Goal: Task Accomplishment & Management: Manage account settings

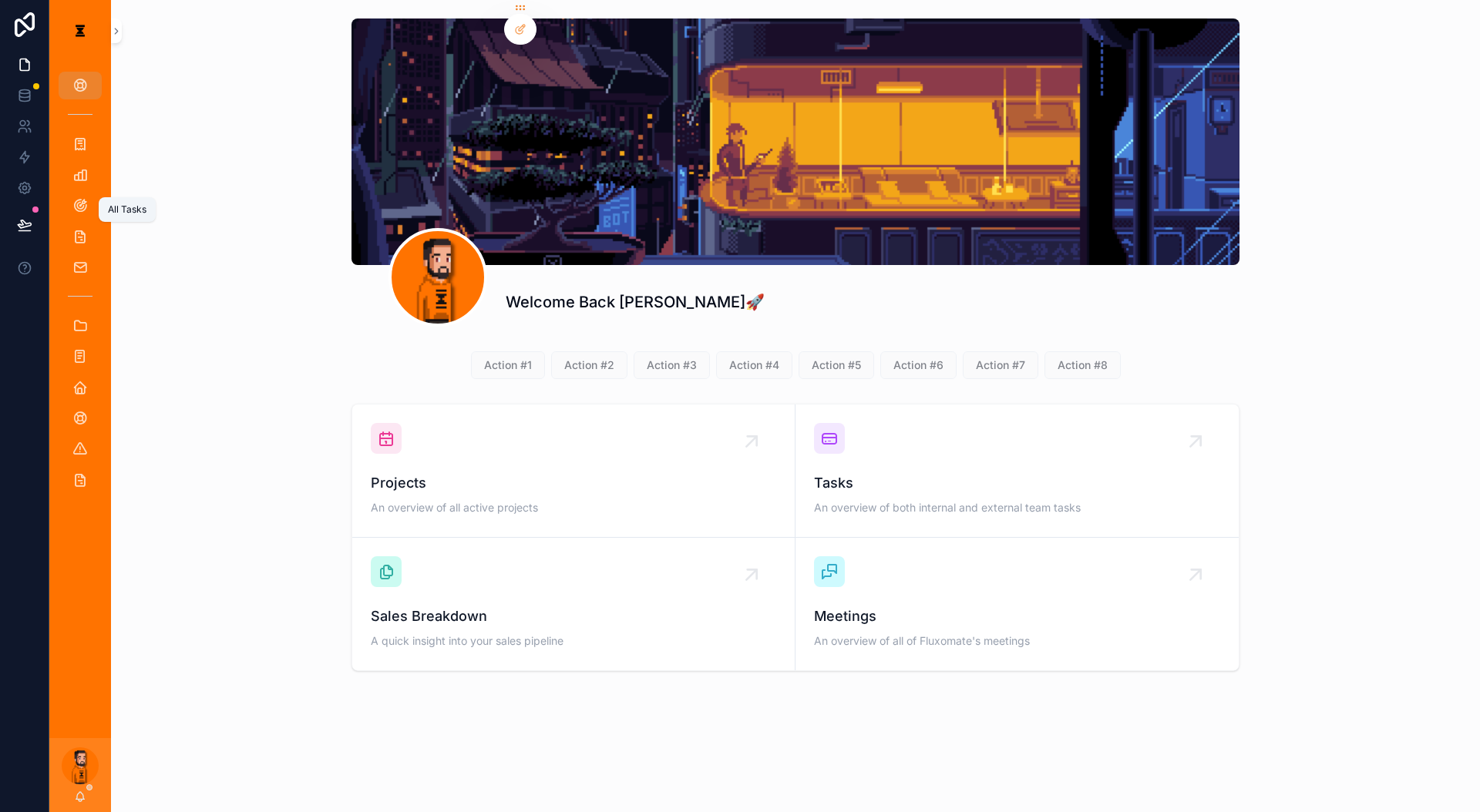
click at [74, 224] on div "All Tasks" at bounding box center [79, 236] width 25 height 25
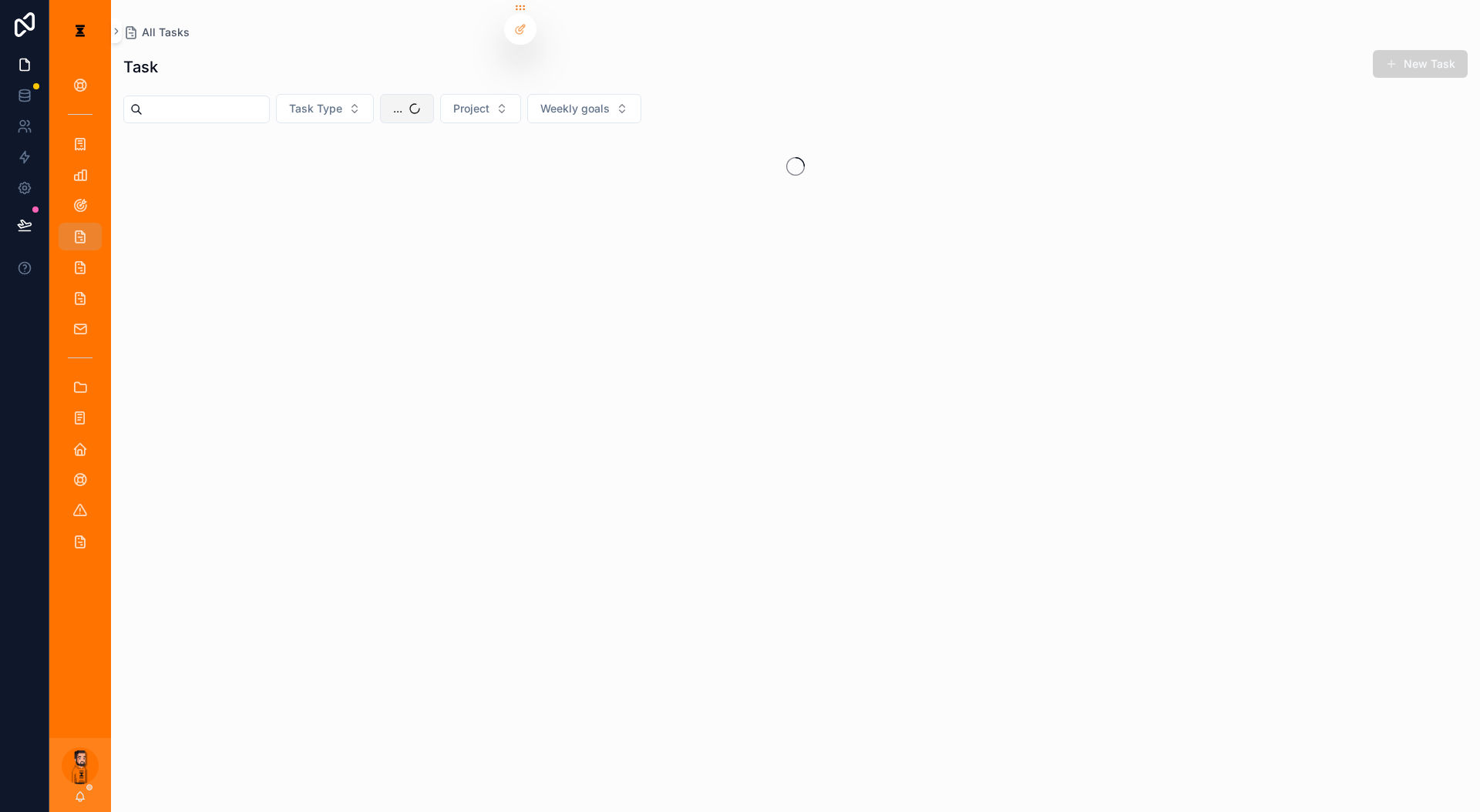
click at [396, 99] on button "..." at bounding box center [407, 109] width 54 height 30
click at [398, 181] on div "[PERSON_NAME]" at bounding box center [416, 182] width 214 height 25
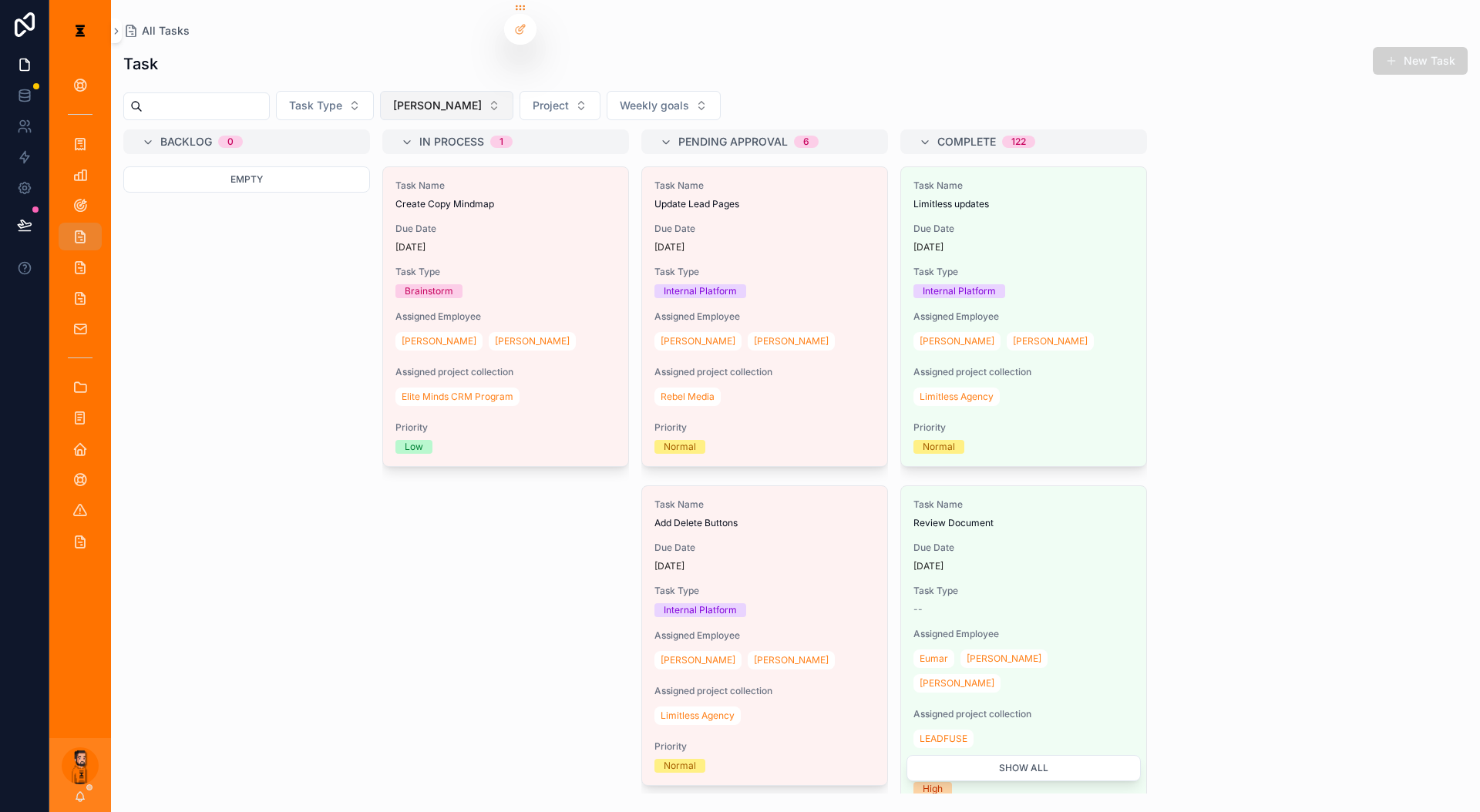
click at [420, 92] on button "[PERSON_NAME]" at bounding box center [446, 106] width 133 height 30
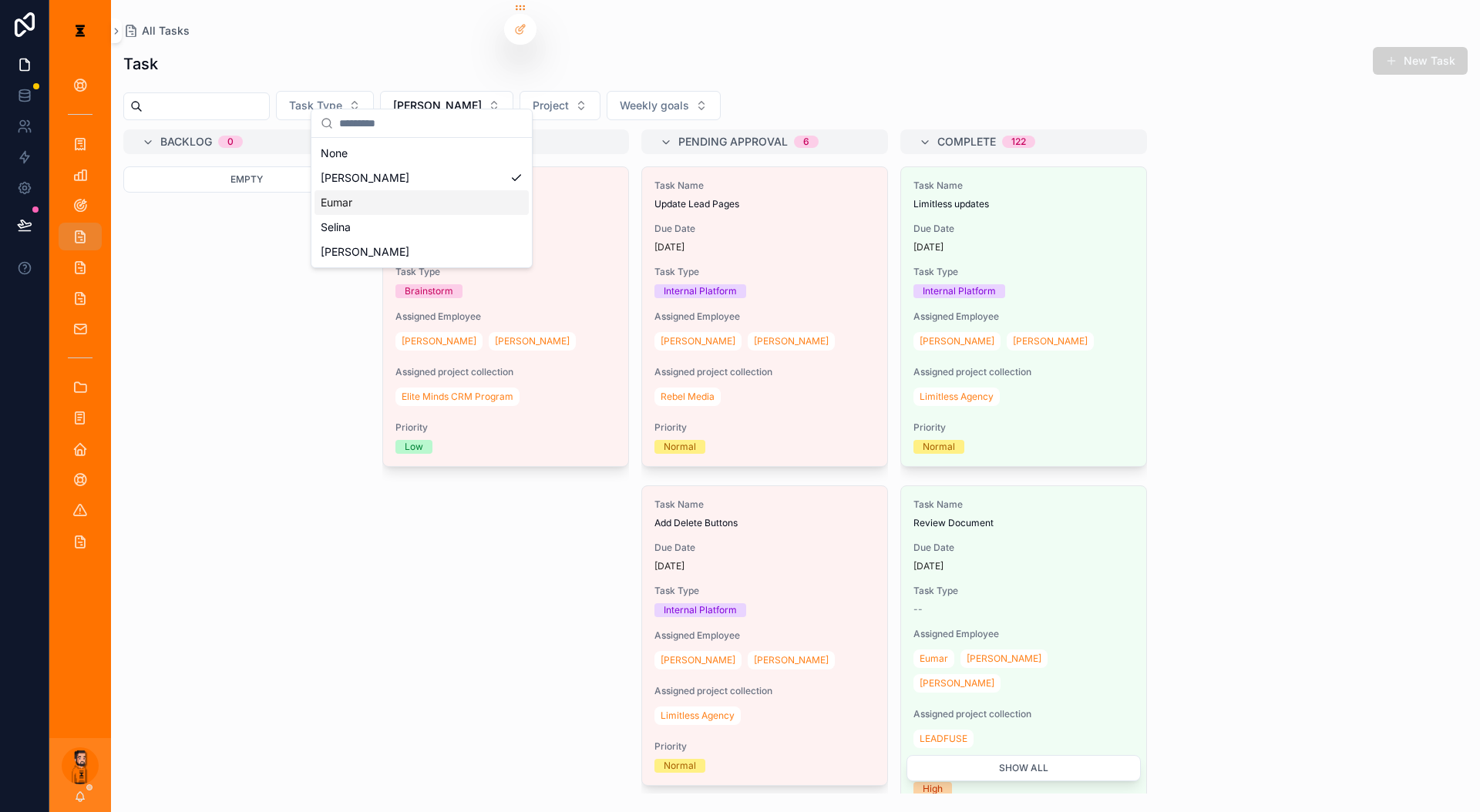
click at [365, 190] on div "Eumar" at bounding box center [422, 202] width 214 height 25
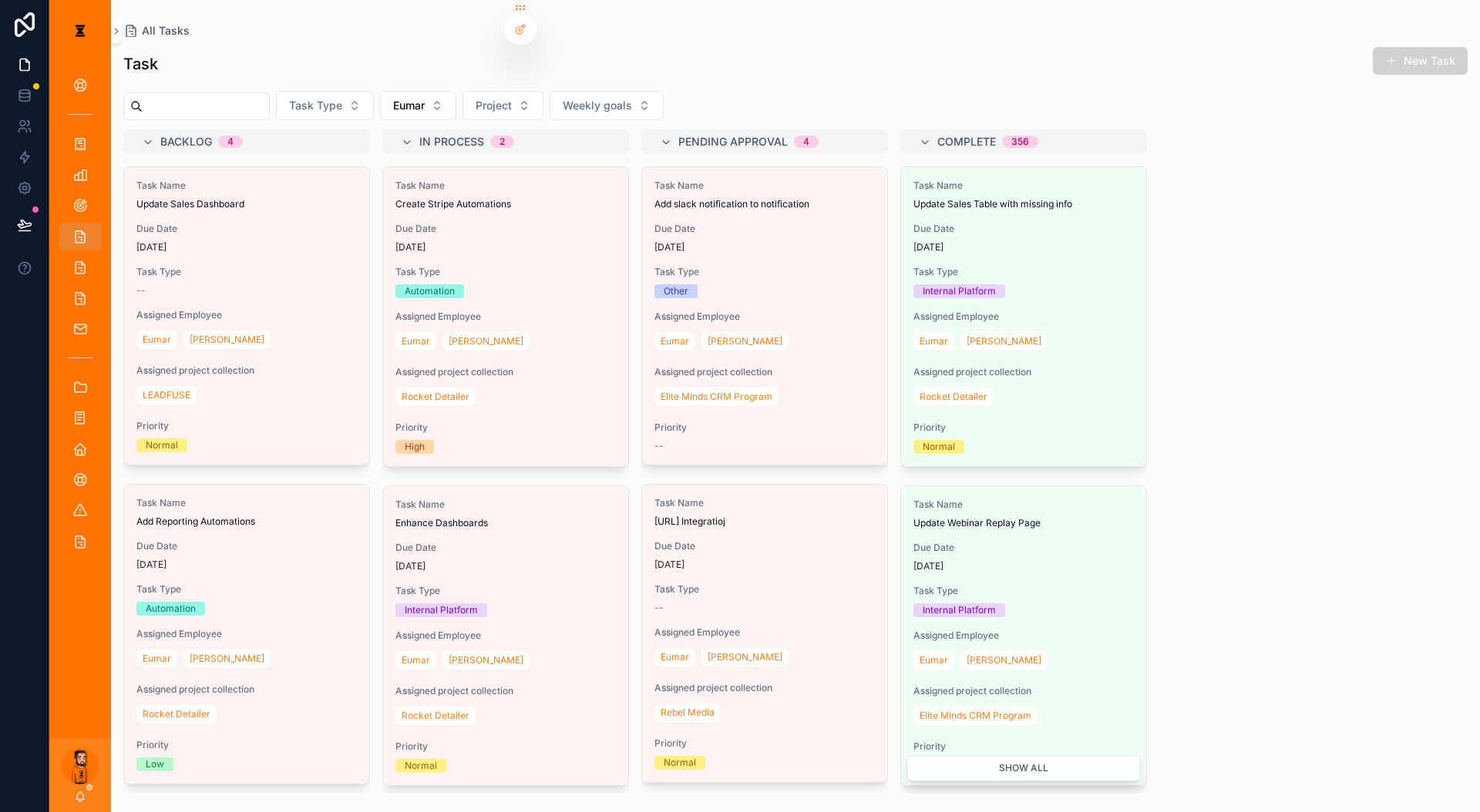
click at [244, 327] on div "[PERSON_NAME]" at bounding box center [247, 339] width 220 height 25
click at [252, 223] on div "Task Name Update Sales Dashboard Due Date [DATE] Task Type -- Assigned Employee…" at bounding box center [246, 316] width 245 height 297
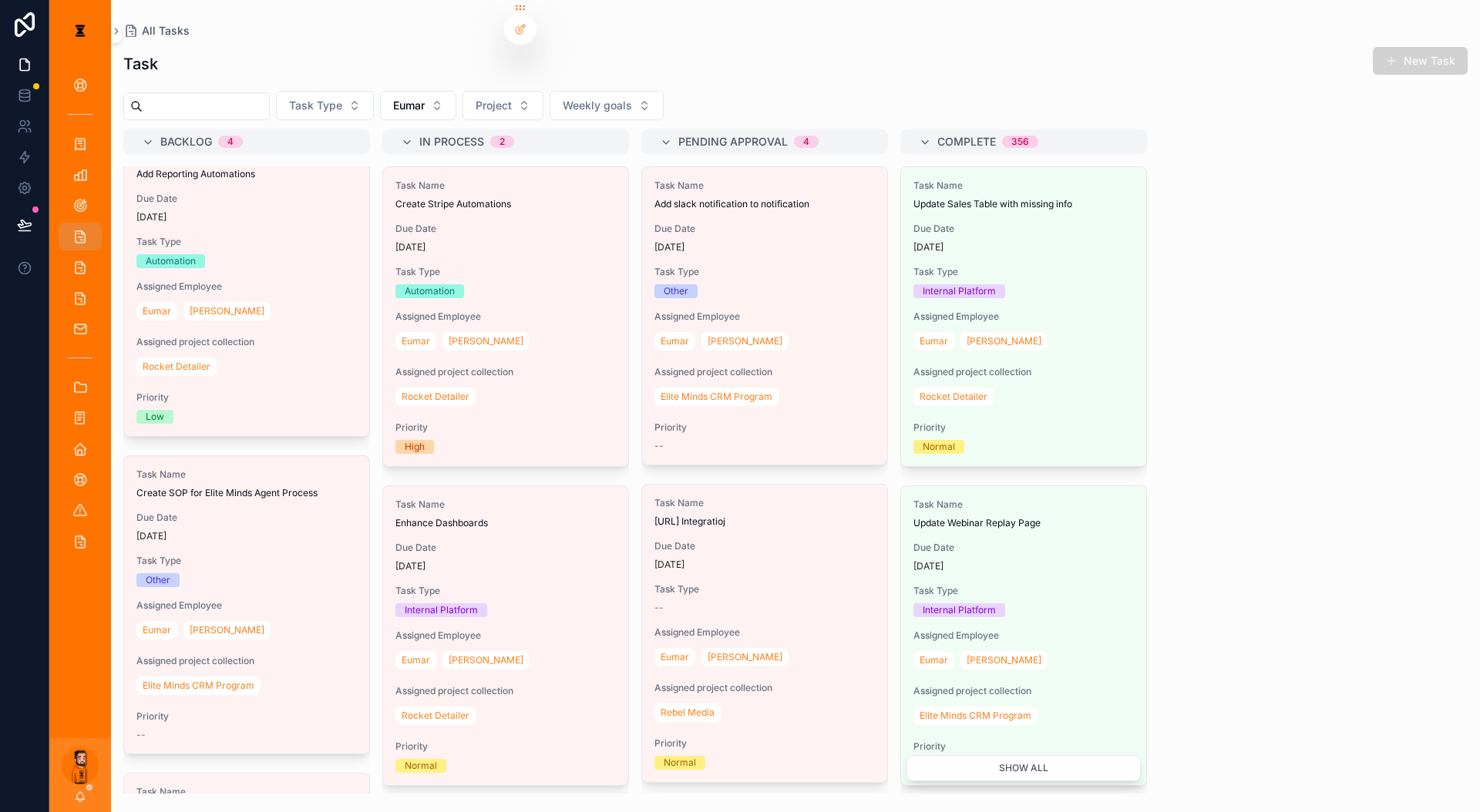
scroll to position [386, 0]
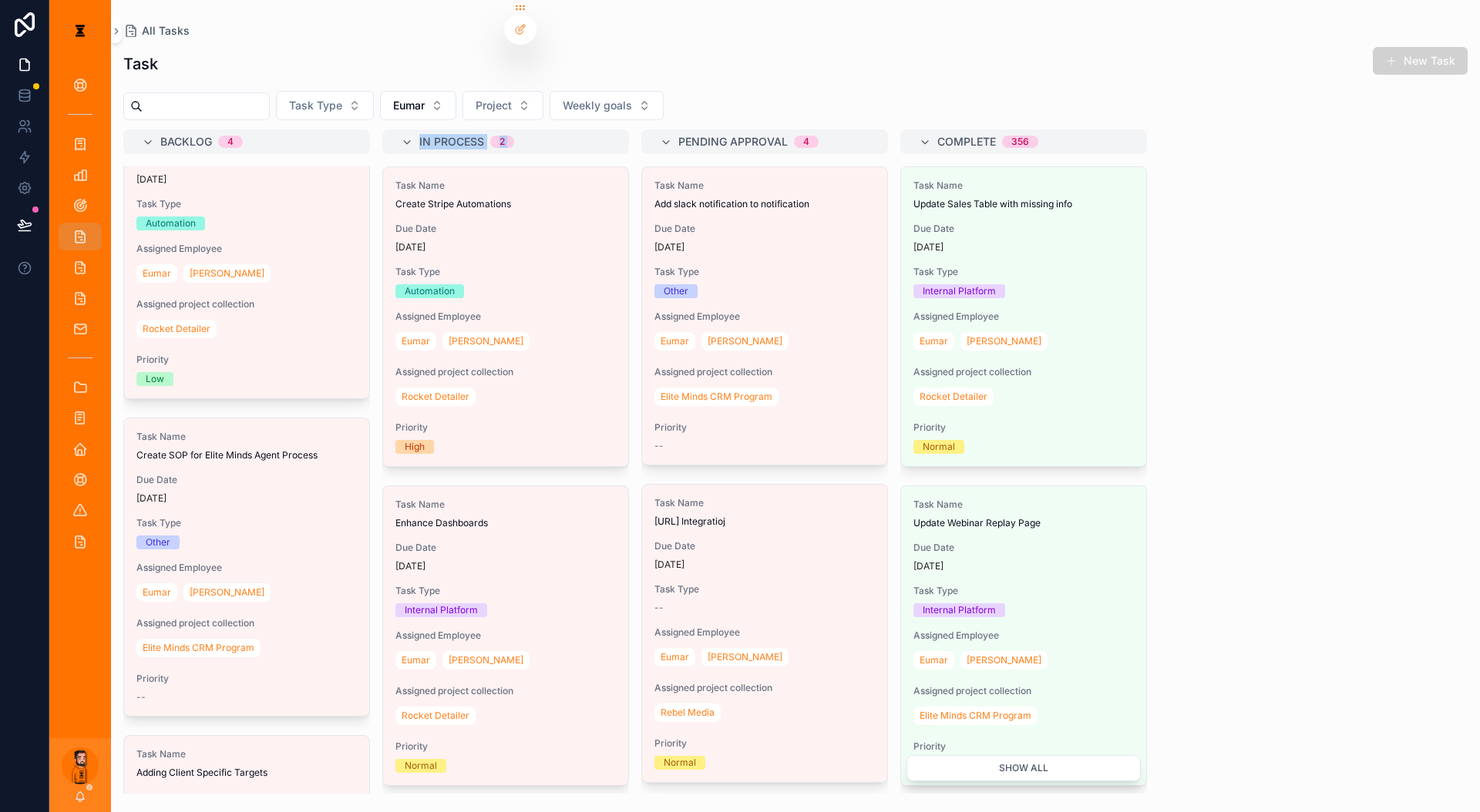
drag, startPoint x: 105, startPoint y: 355, endPoint x: 340, endPoint y: 329, distance: 236.4
click at [340, 329] on div "Backlog 4 Task Name Update Sales Dashboard Due Date [DATE] Task Type -- Assigne…" at bounding box center [796, 462] width 1370 height 664
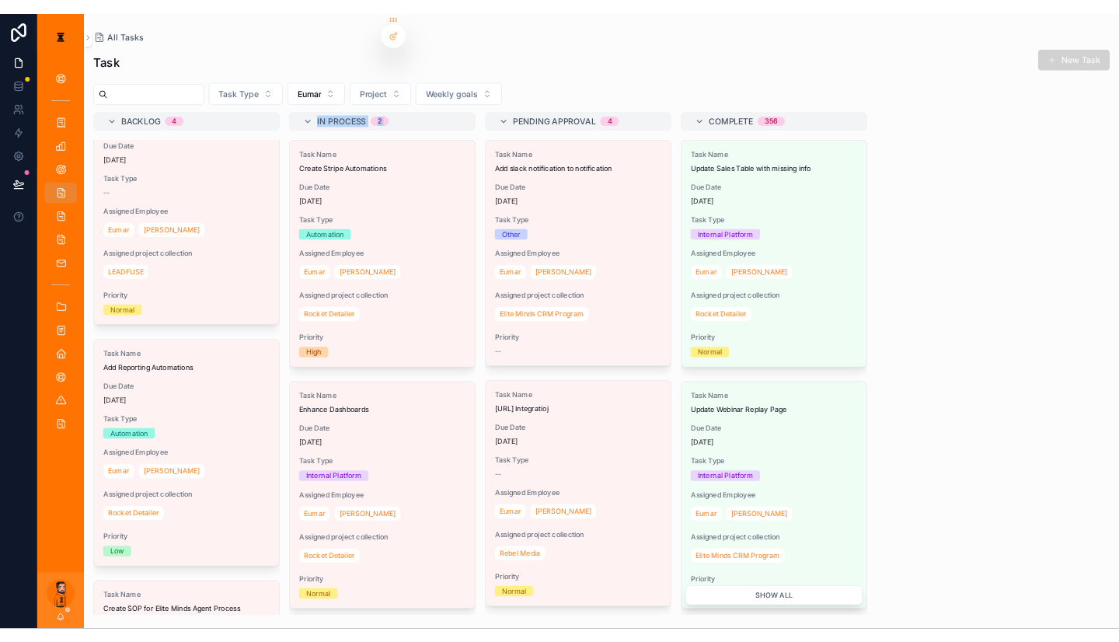
scroll to position [78, 0]
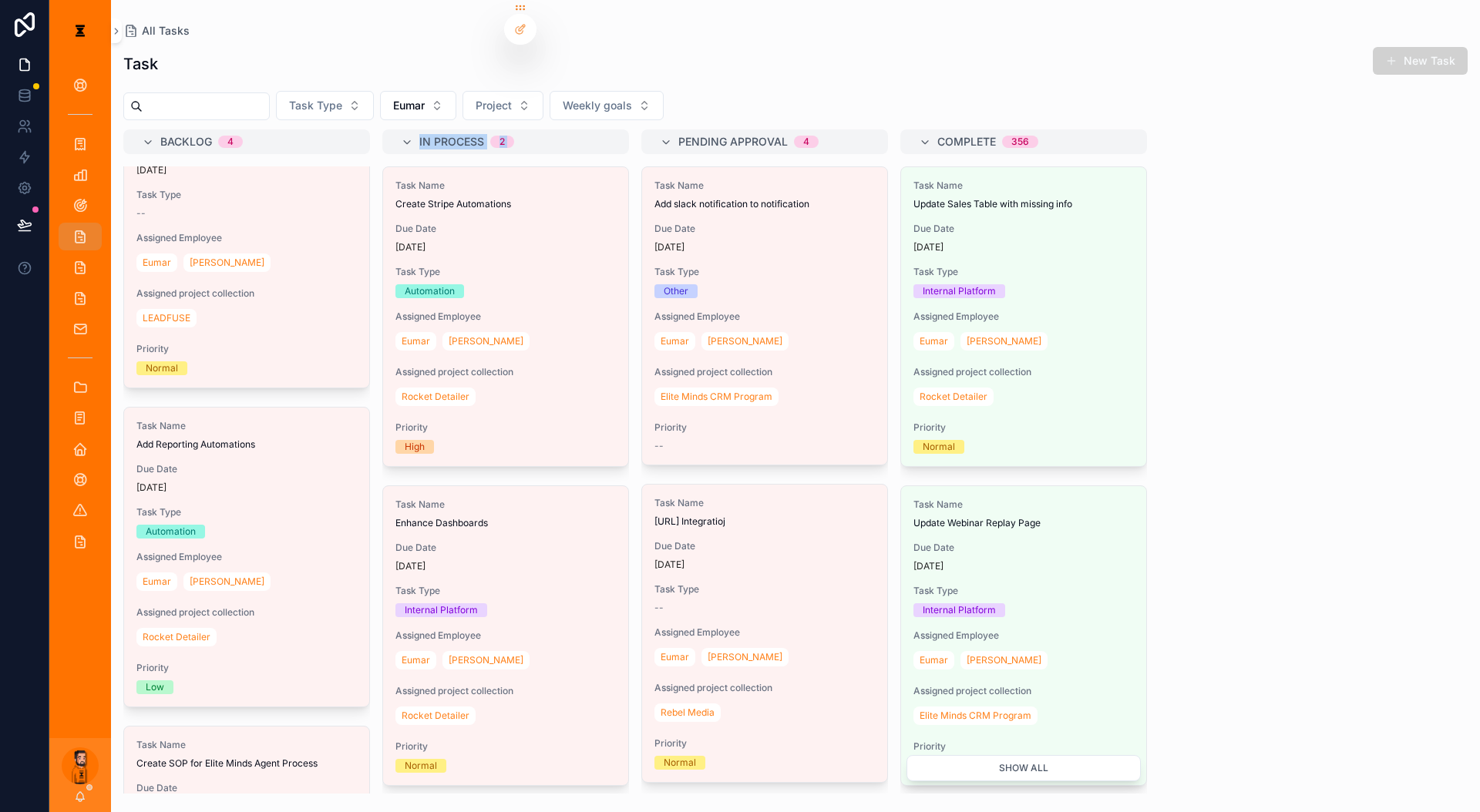
click at [225, 524] on div "Automation" at bounding box center [247, 531] width 220 height 14
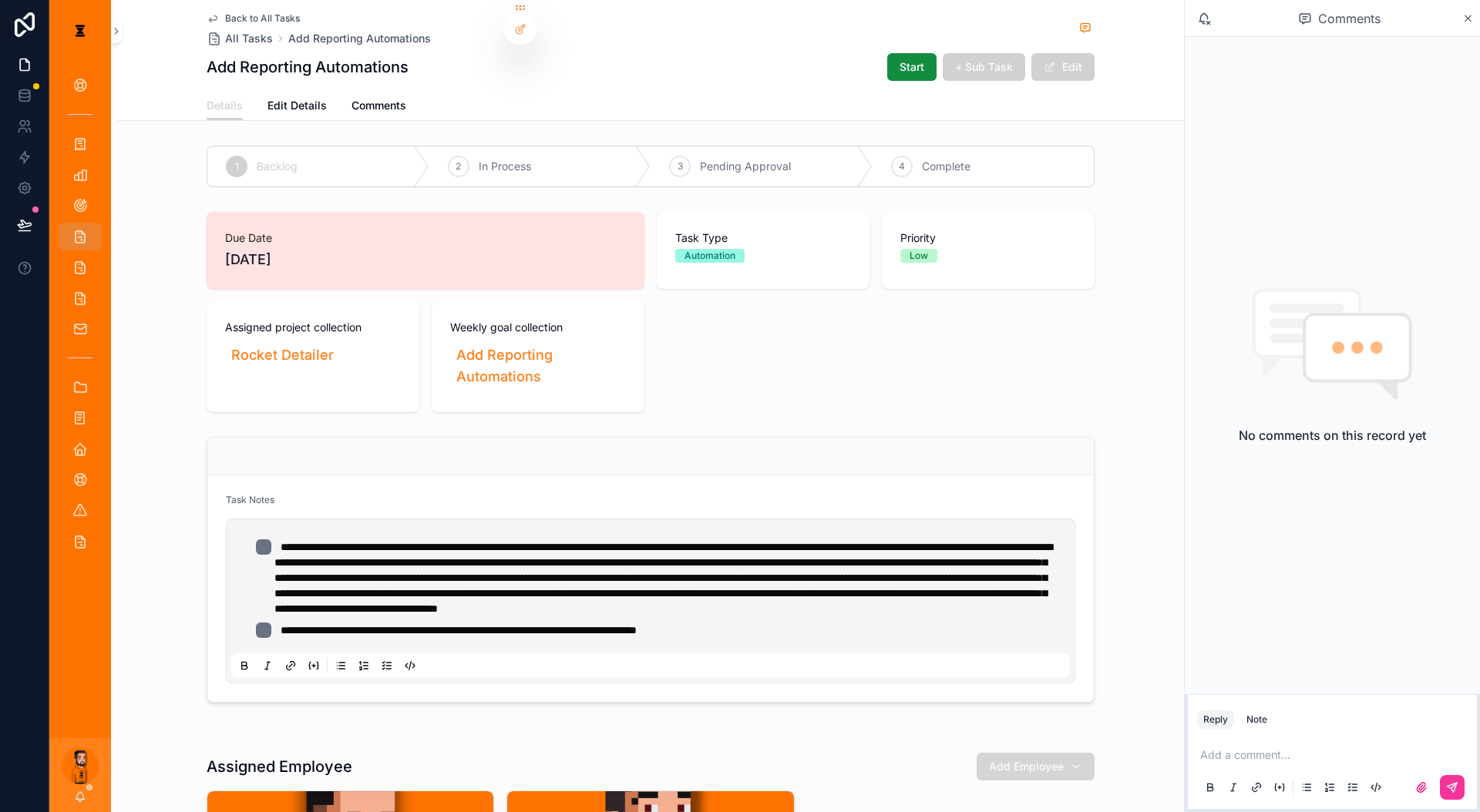
click at [986, 753] on button "Add Employee" at bounding box center [1036, 766] width 118 height 28
click at [943, 747] on div "[PERSON_NAME]" at bounding box center [1007, 749] width 214 height 25
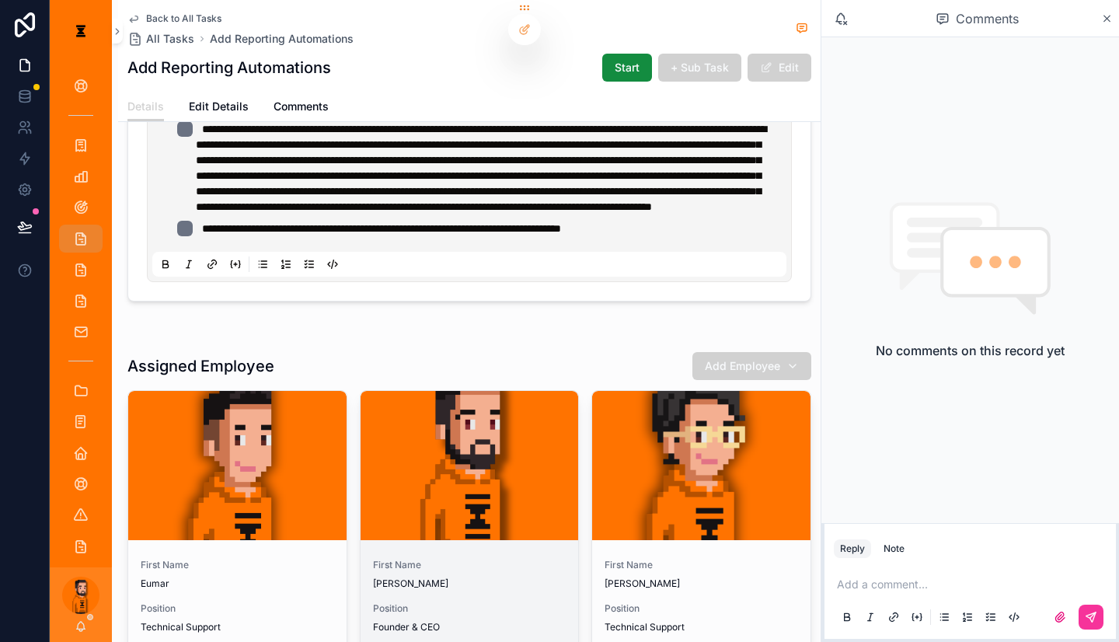
scroll to position [466, 0]
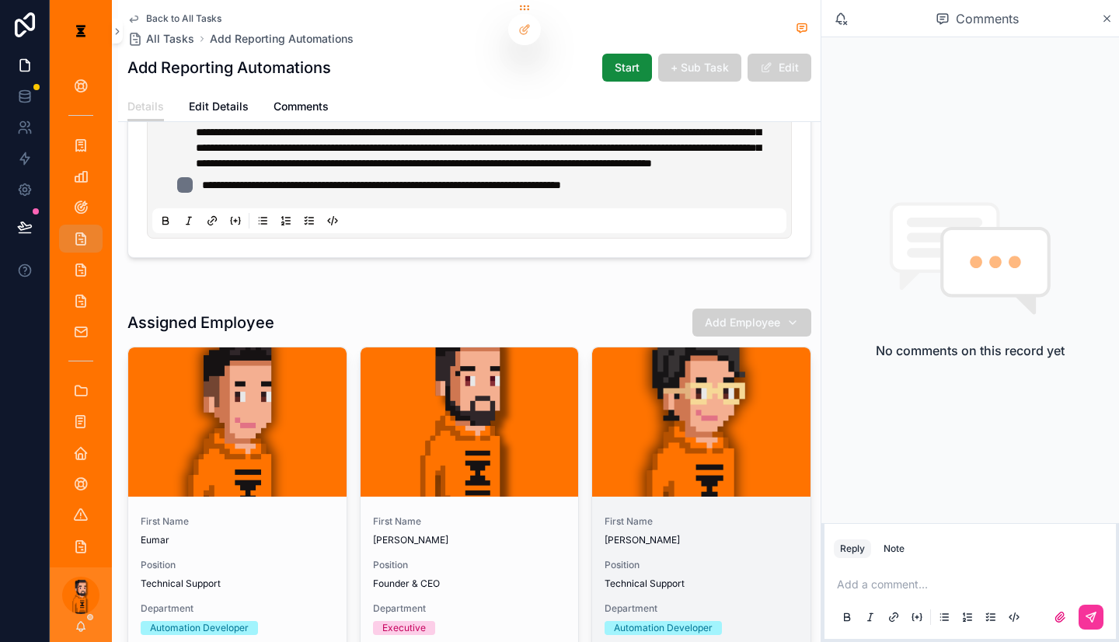
click at [0, 0] on button "Unlink record" at bounding box center [0, 0] width 0 height 0
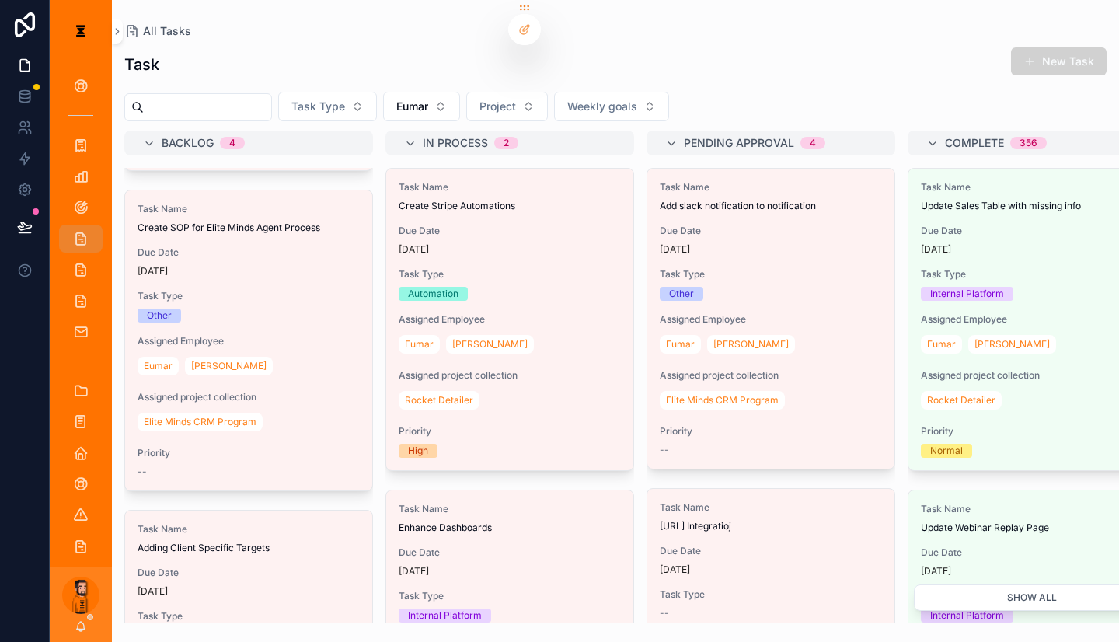
scroll to position [622, 0]
